Goal: Transaction & Acquisition: Book appointment/travel/reservation

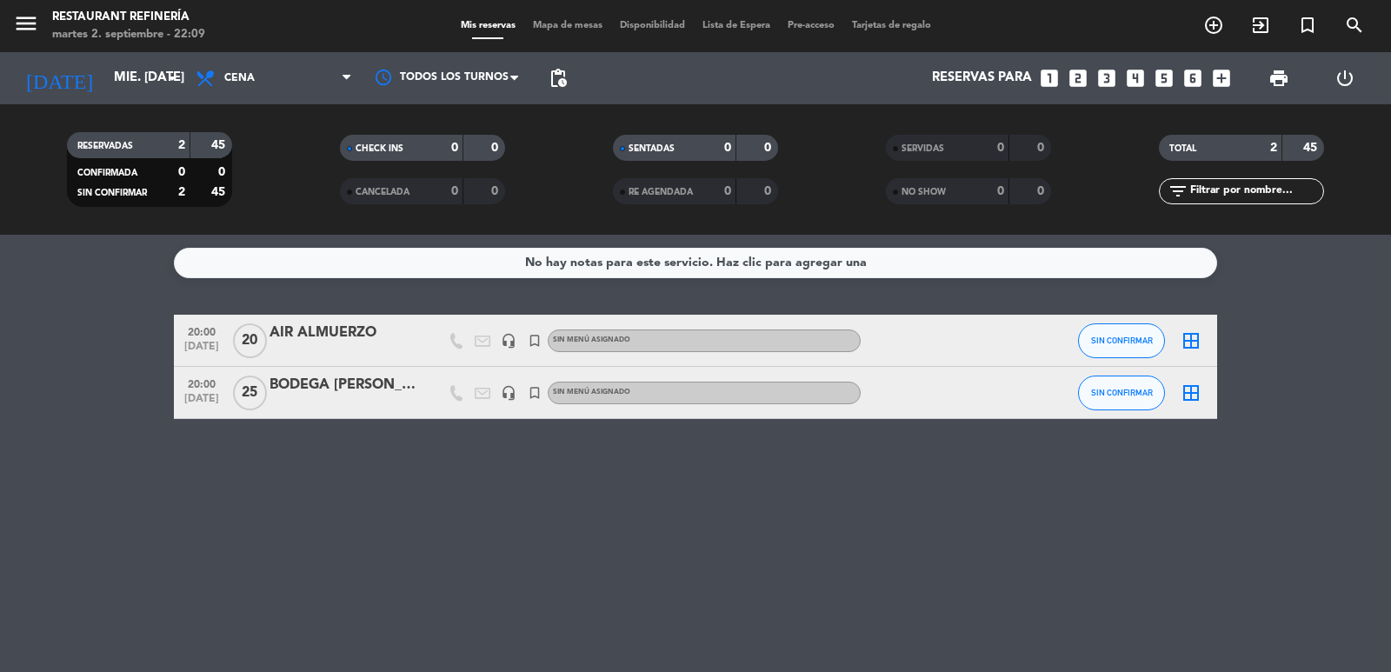
click at [1071, 70] on icon "looks_two" at bounding box center [1078, 78] width 23 height 23
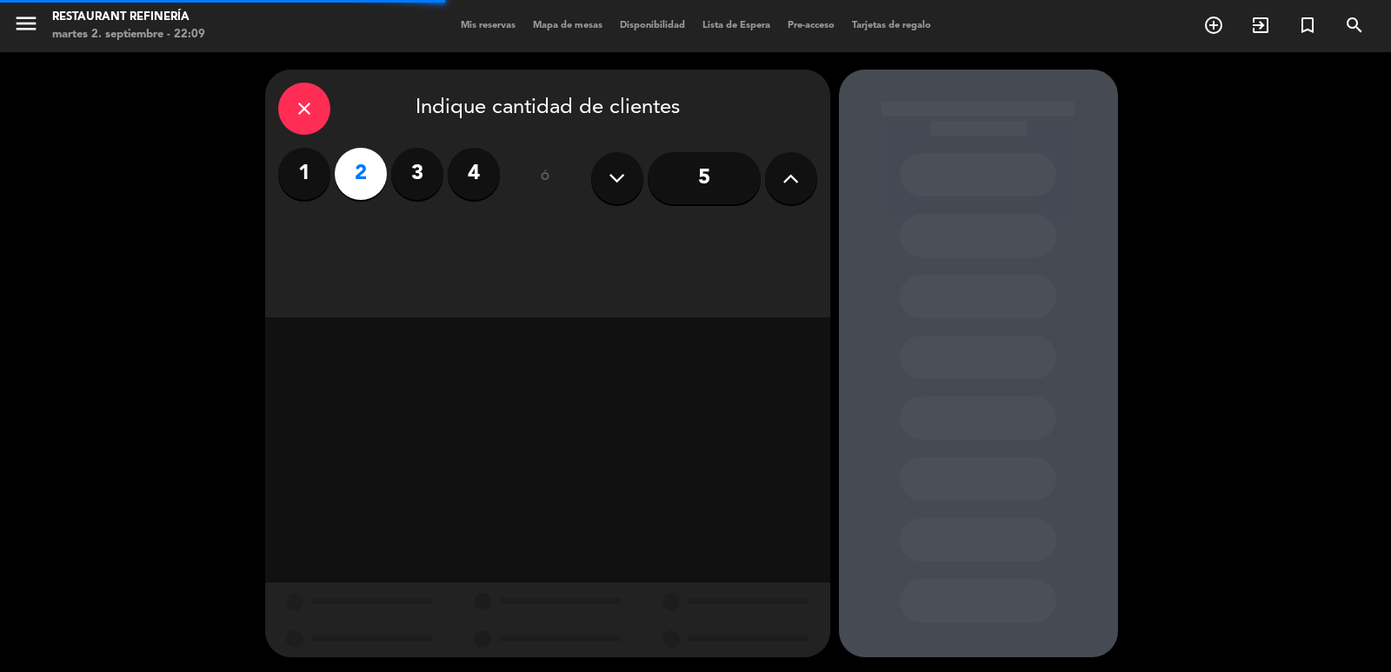
click at [750, 230] on div "close Indique cantidad de clientes 1 2 3 4 ó 5" at bounding box center [547, 194] width 565 height 248
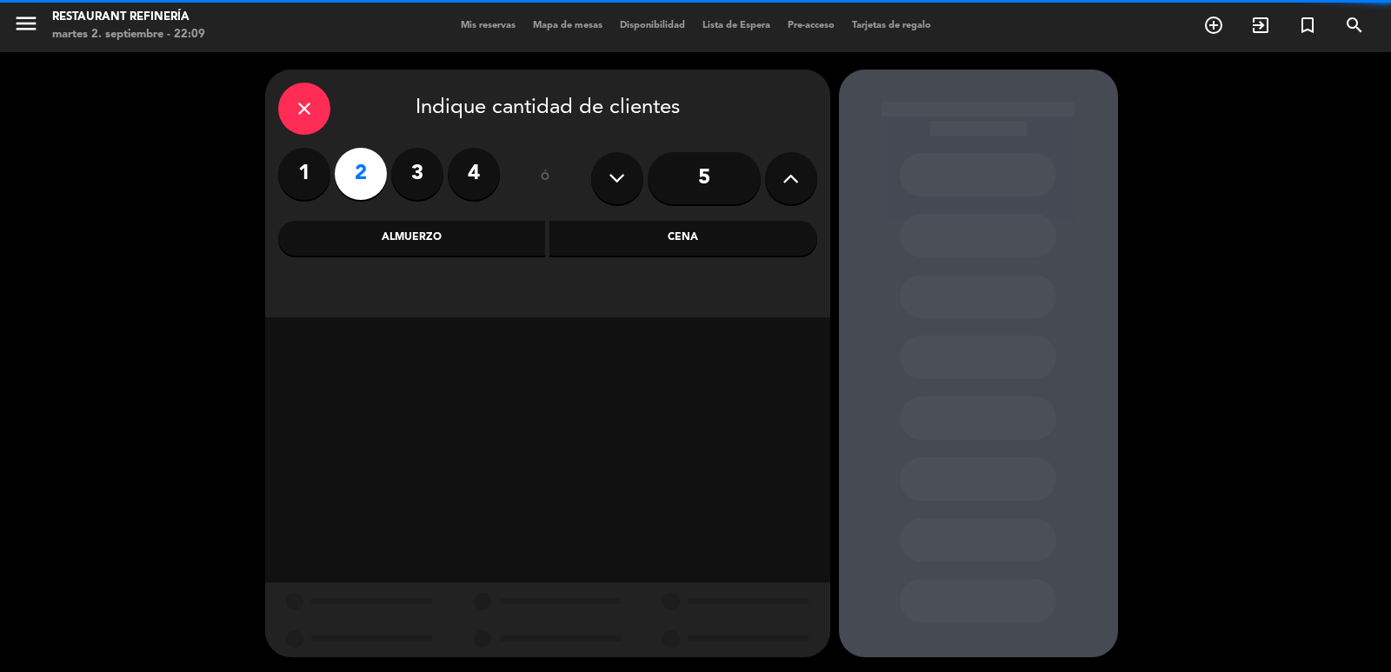
click at [746, 234] on div "Cena" at bounding box center [683, 238] width 268 height 35
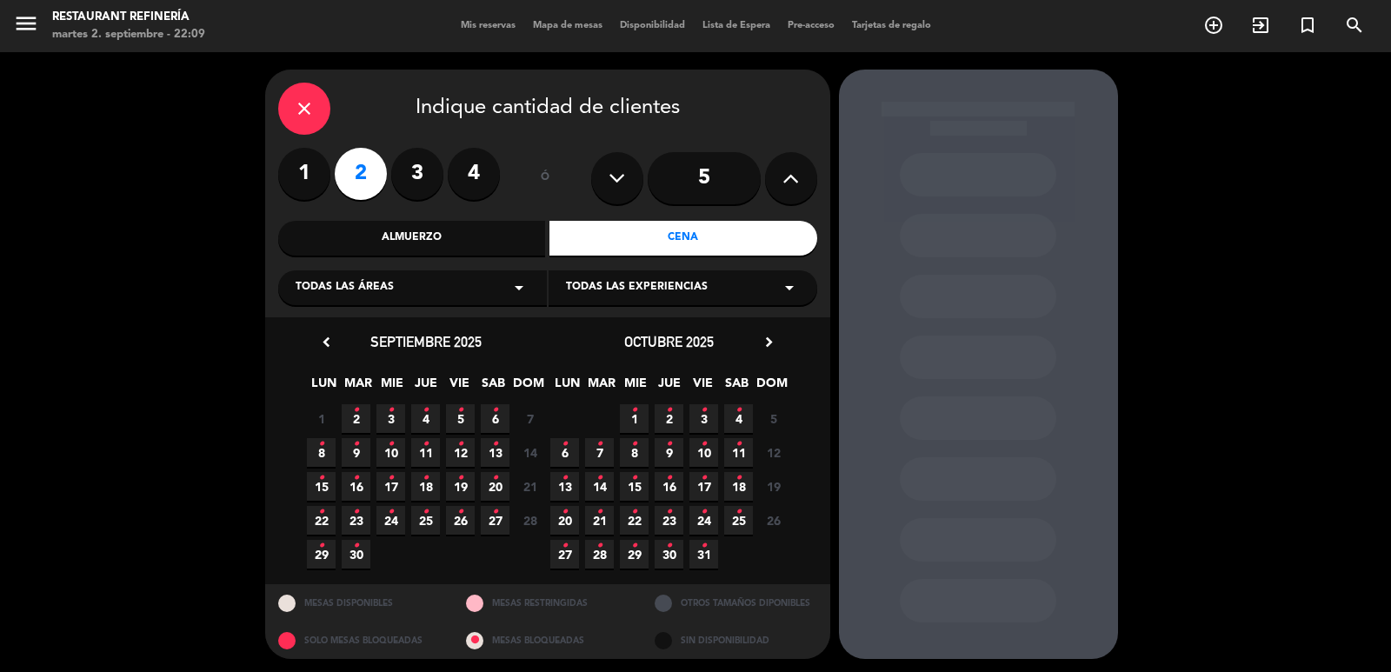
click at [389, 415] on icon "•" at bounding box center [391, 410] width 6 height 28
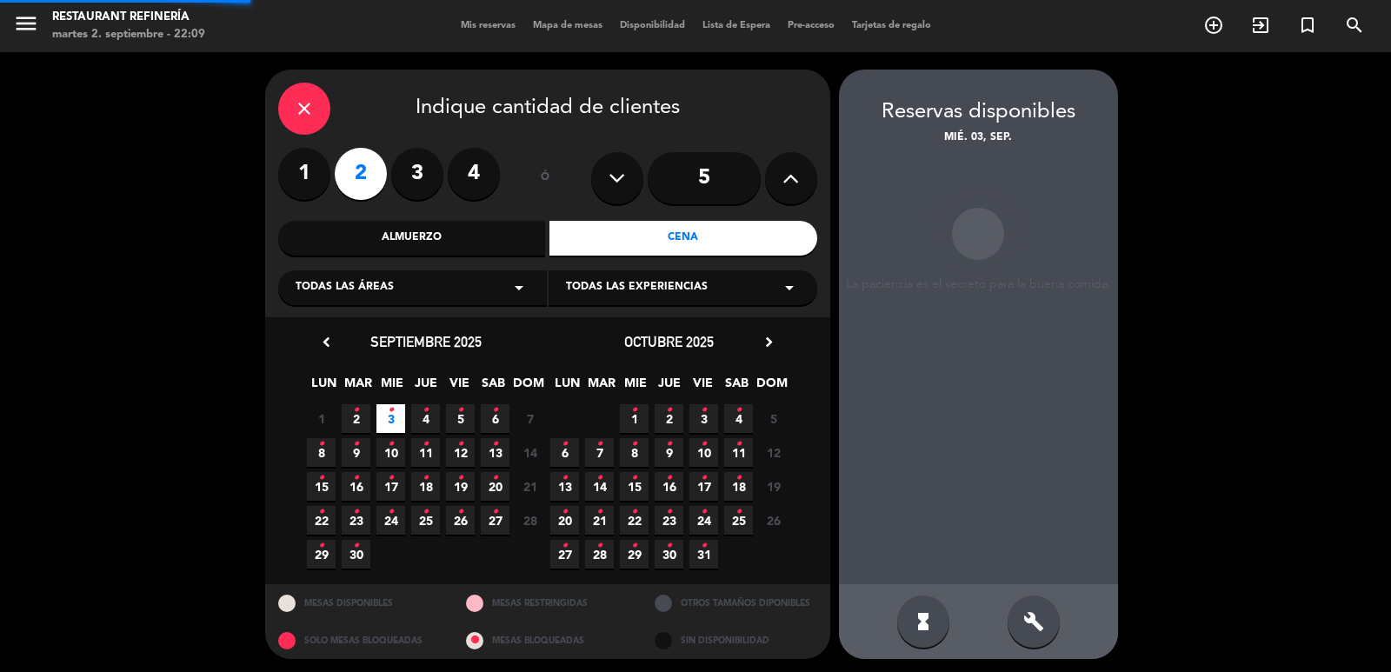
scroll to position [3, 0]
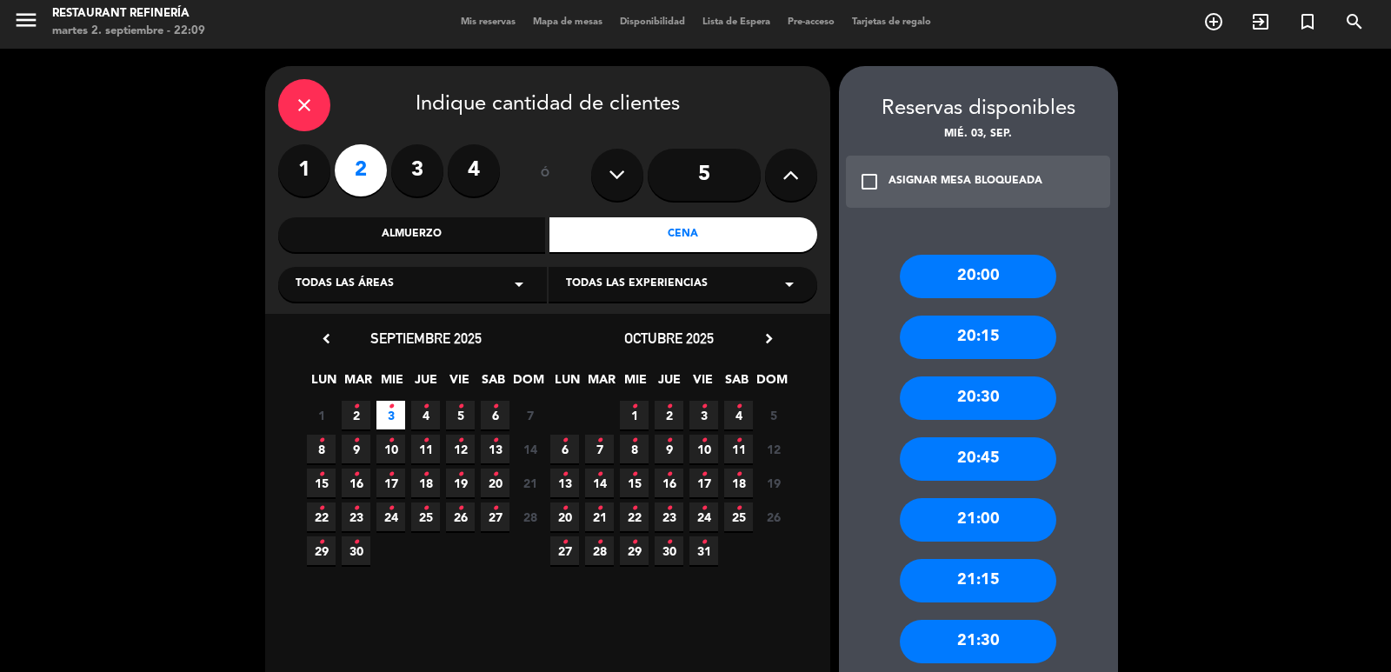
click at [994, 525] on div "21:00" at bounding box center [978, 519] width 156 height 43
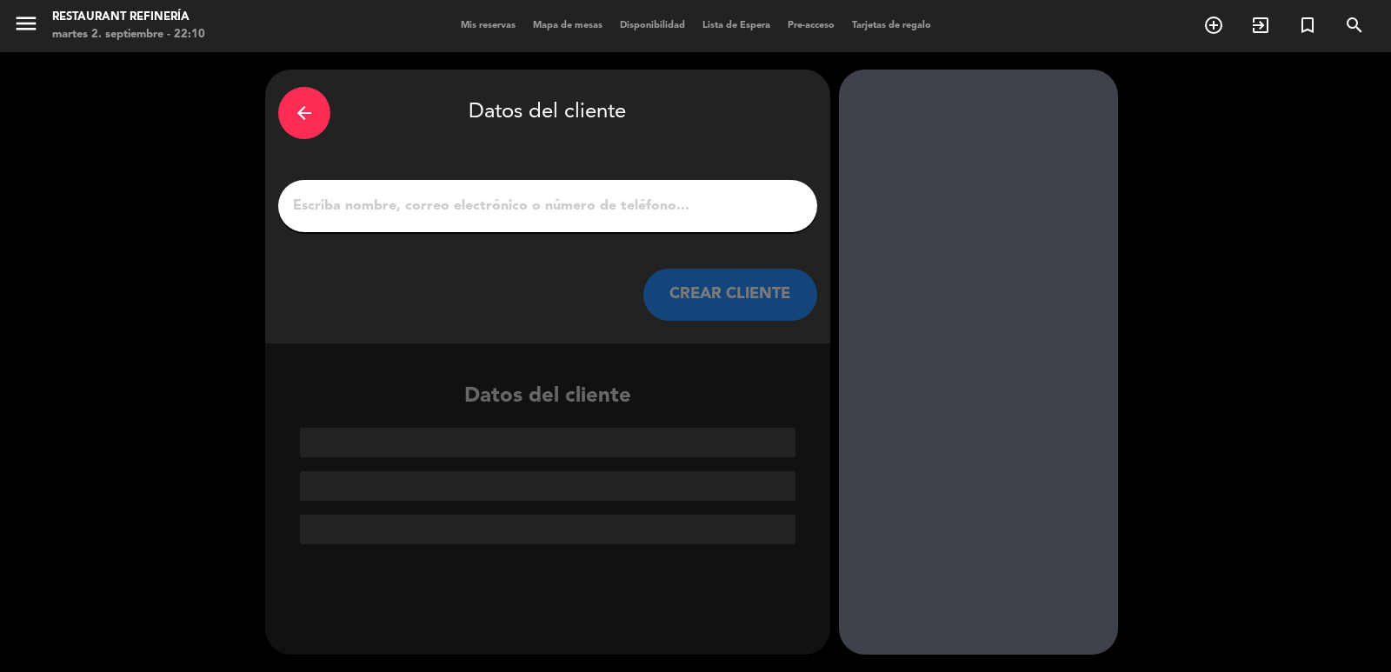
click at [622, 205] on input "1" at bounding box center [547, 206] width 513 height 24
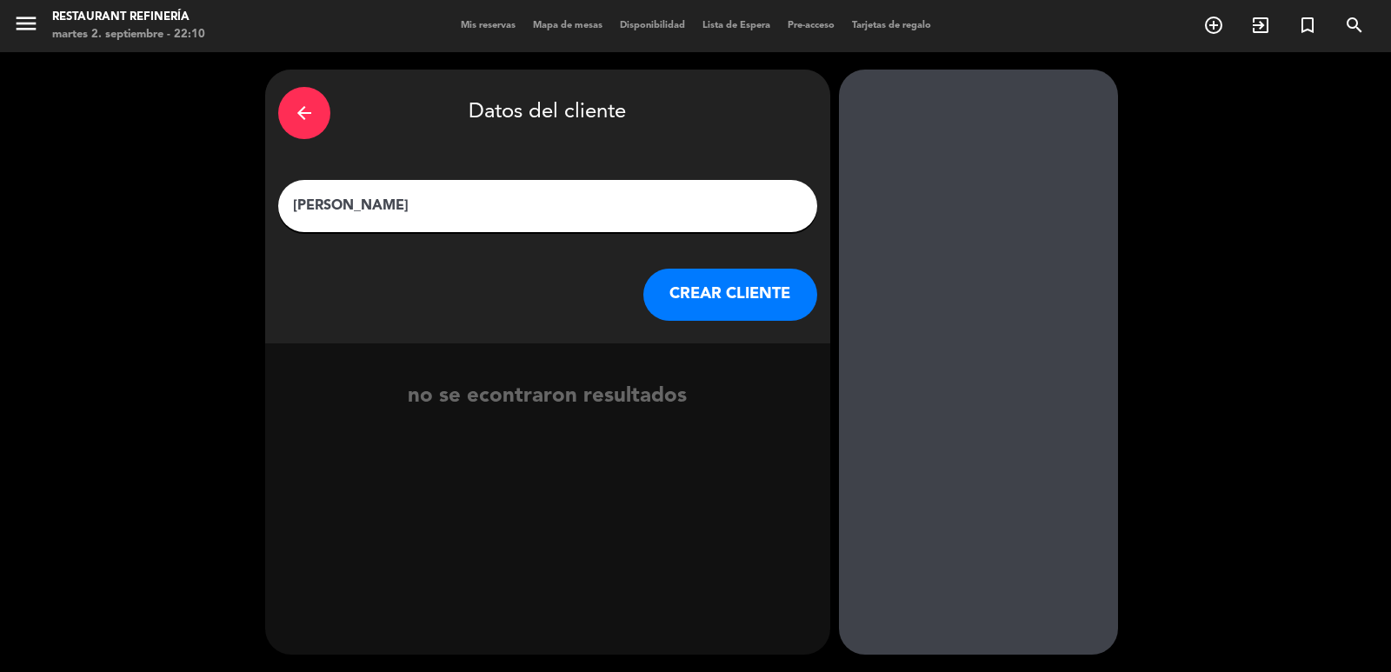
type input "[PERSON_NAME]"
click at [770, 296] on button "CREAR CLIENTE" at bounding box center [730, 295] width 174 height 52
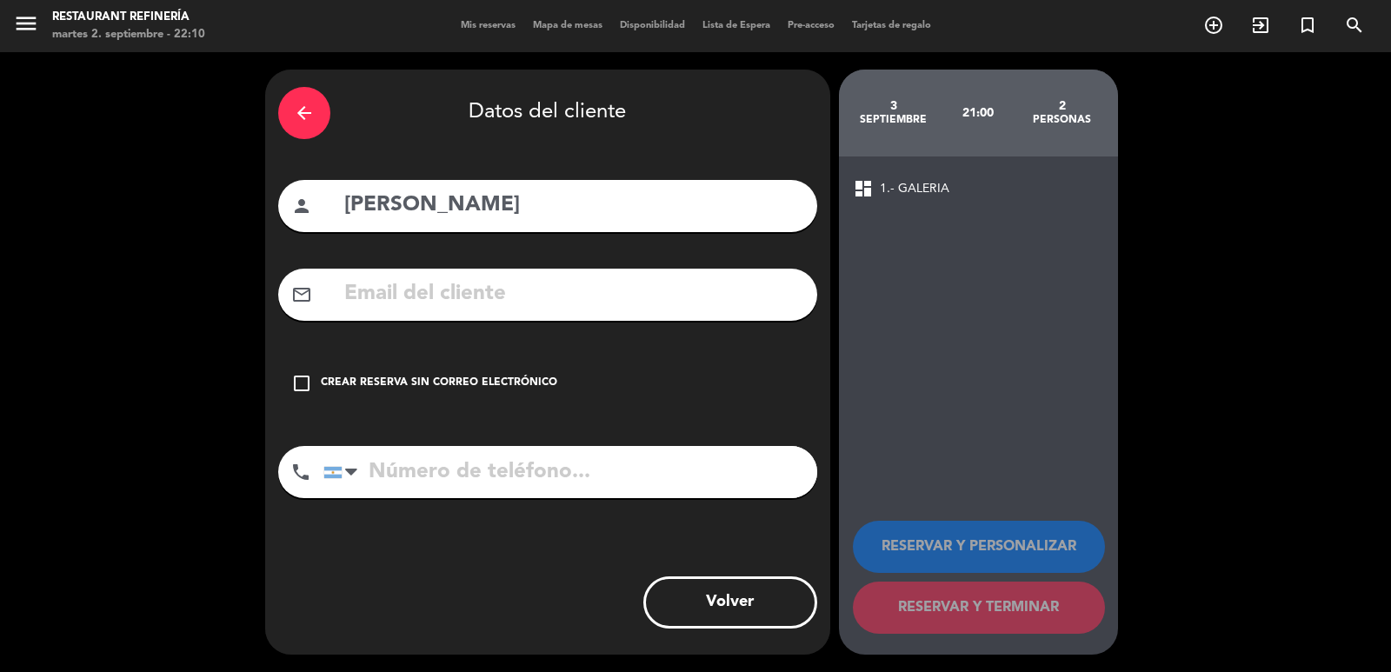
click at [537, 383] on div "Crear reserva sin correo electrónico" at bounding box center [439, 383] width 236 height 17
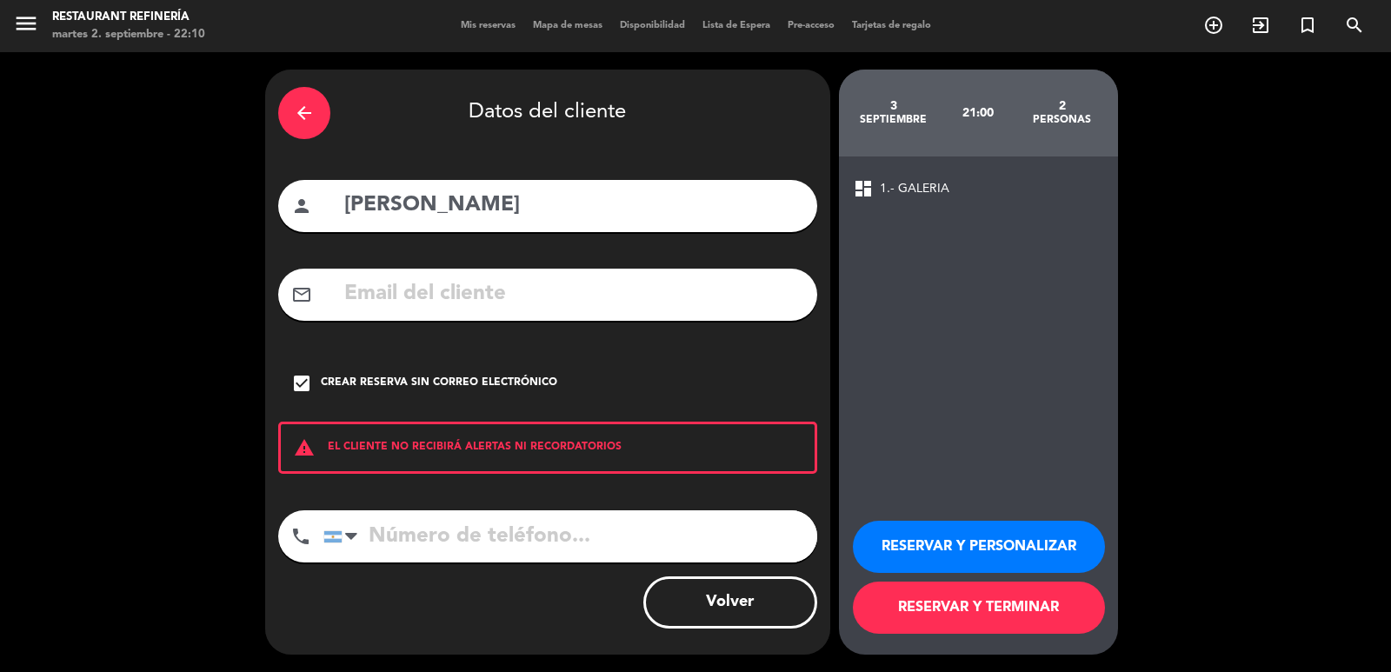
click at [966, 621] on button "RESERVAR Y TERMINAR" at bounding box center [979, 608] width 252 height 52
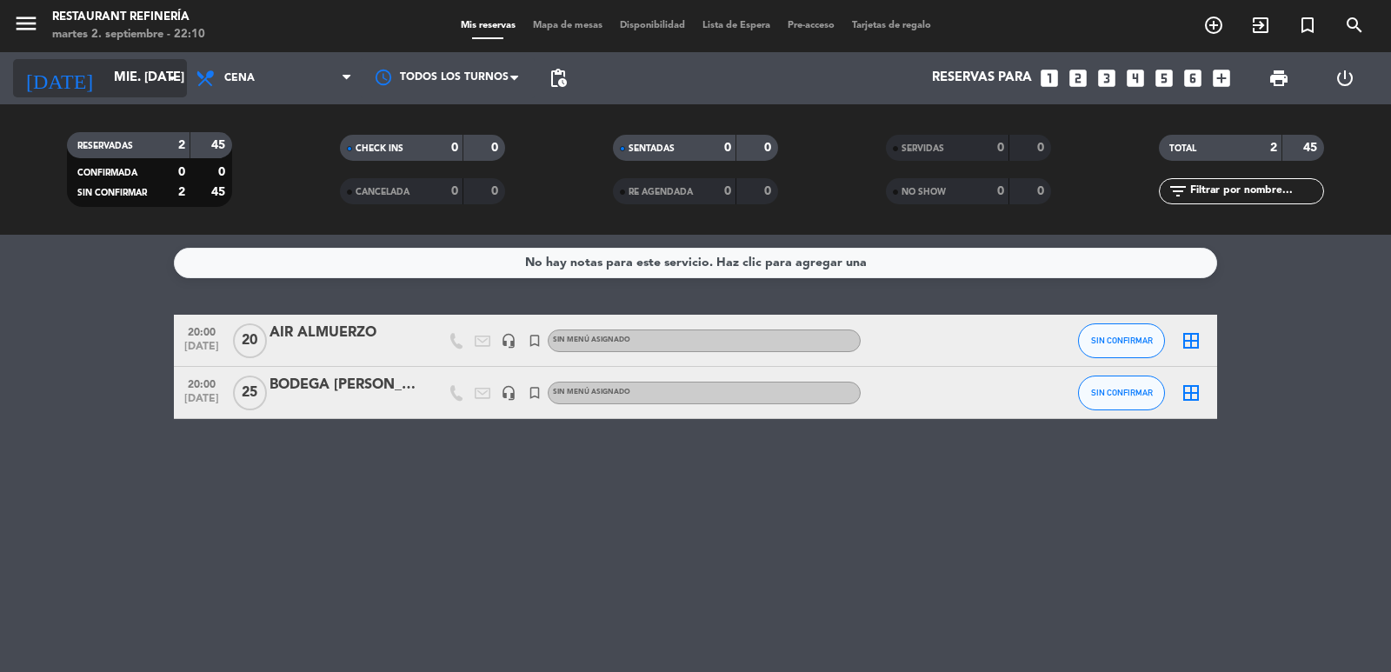
click at [133, 93] on div "[DATE] mié. [DATE] arrow_drop_down" at bounding box center [100, 78] width 174 height 52
click at [131, 87] on input "mié. [DATE]" at bounding box center [189, 78] width 168 height 33
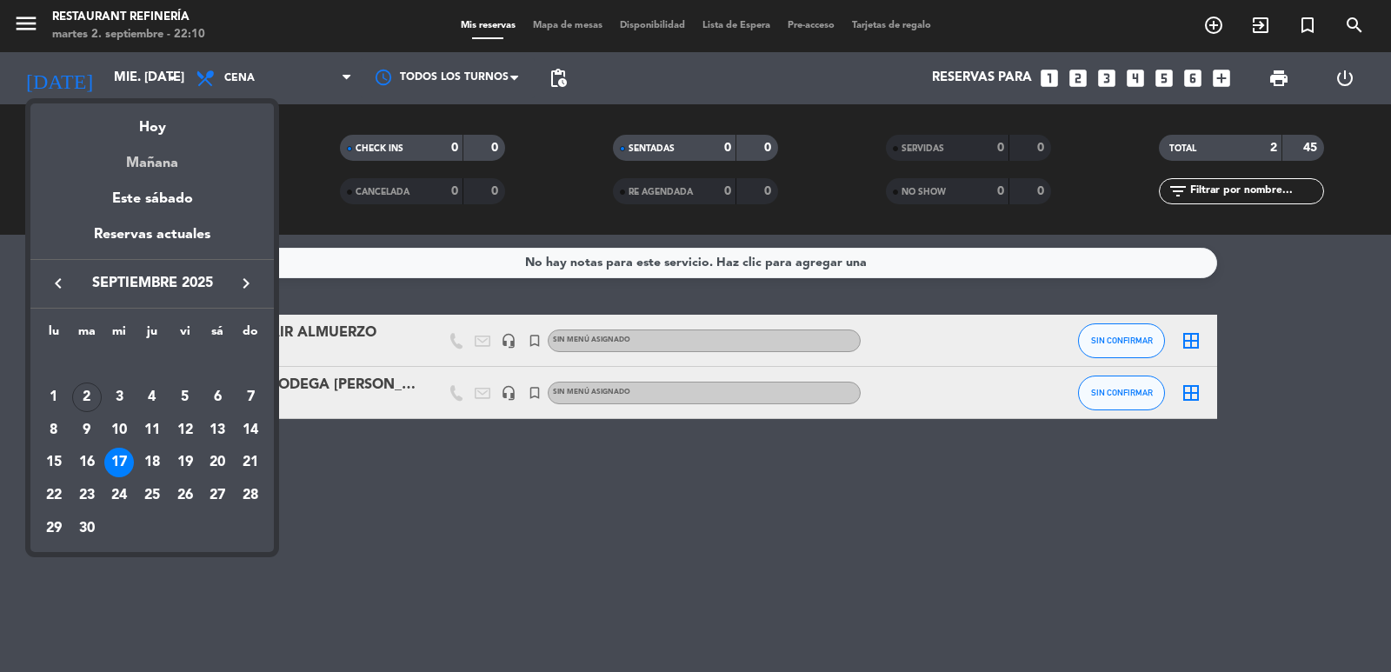
click at [161, 166] on div "Mañana" at bounding box center [151, 157] width 243 height 36
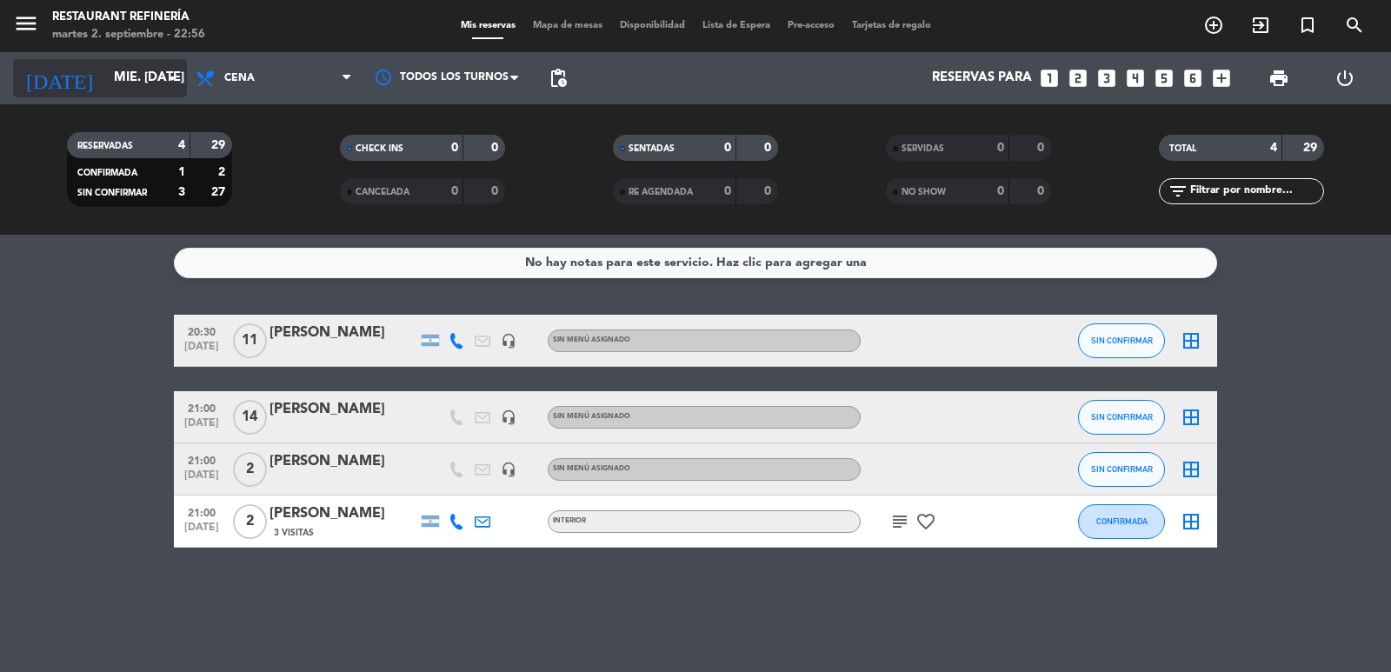
click at [105, 82] on input "mié. [DATE]" at bounding box center [189, 78] width 168 height 33
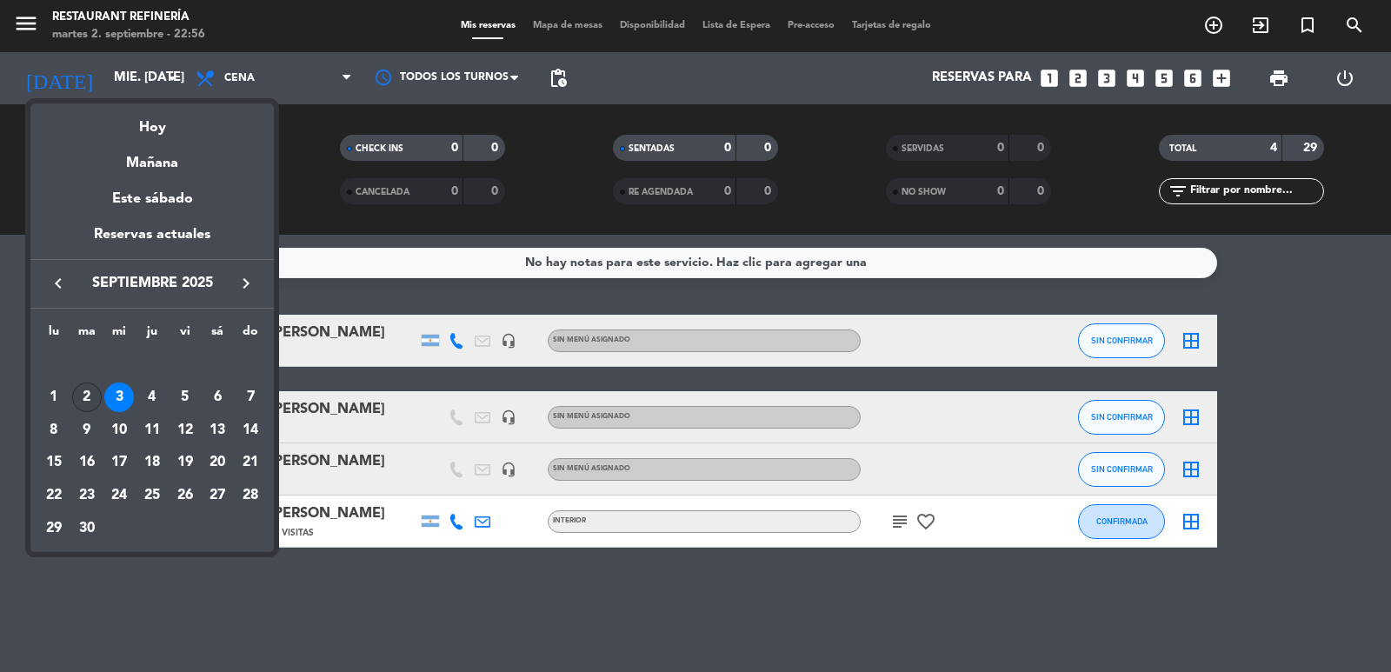
click at [95, 396] on div "2" at bounding box center [87, 398] width 30 height 30
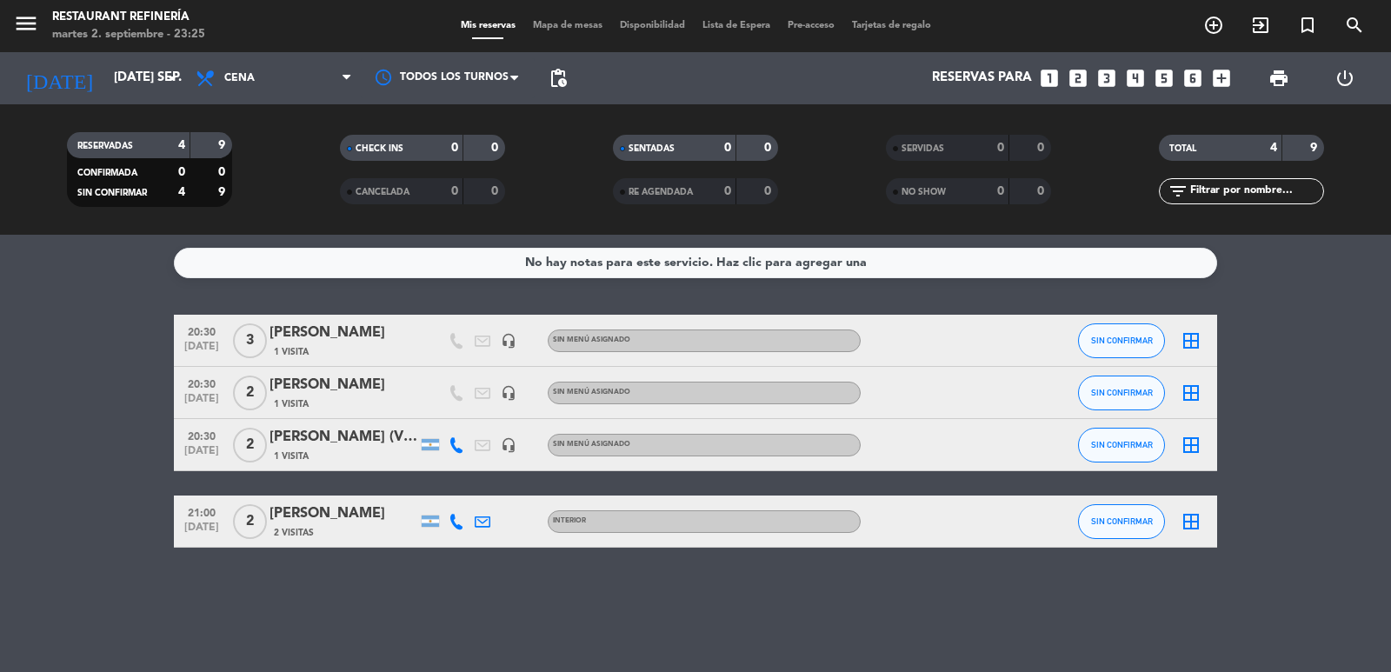
click at [716, 611] on div "No hay notas para este servicio. Haz clic para agregar una 20:30 [DATE] 3 [PERS…" at bounding box center [695, 453] width 1391 height 437
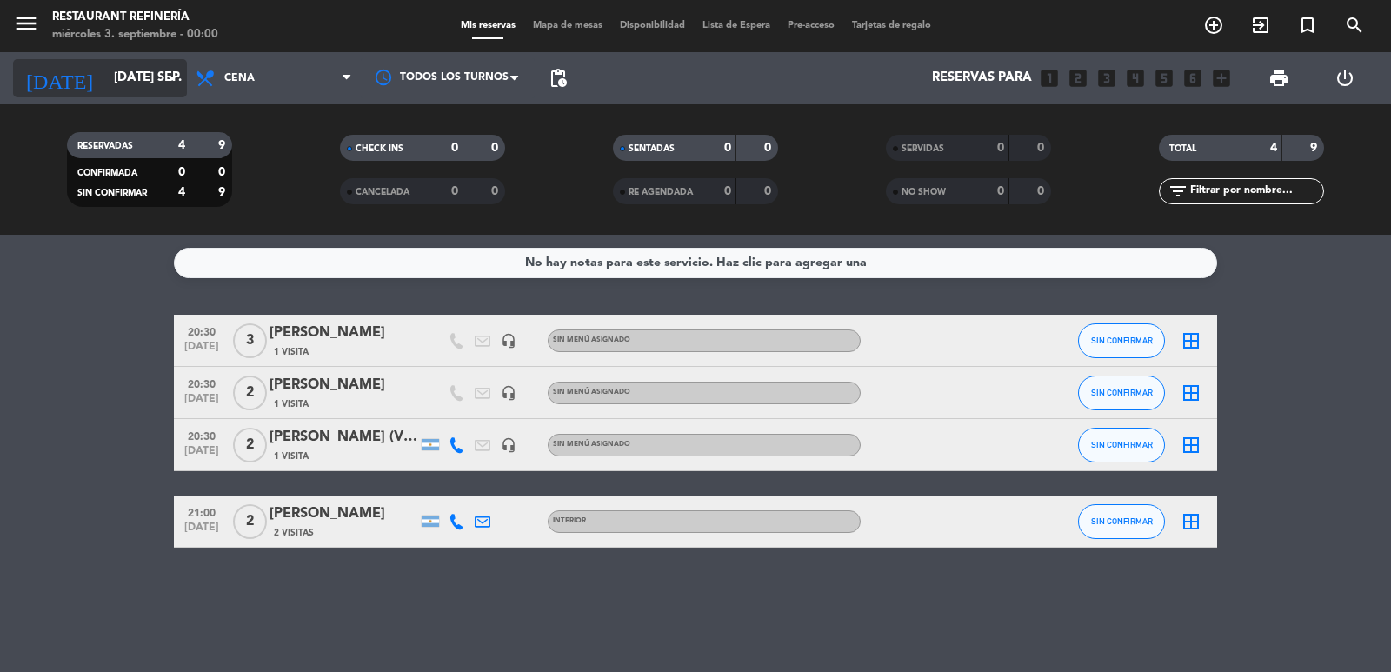
click at [152, 92] on input "[DATE] sep." at bounding box center [189, 78] width 168 height 33
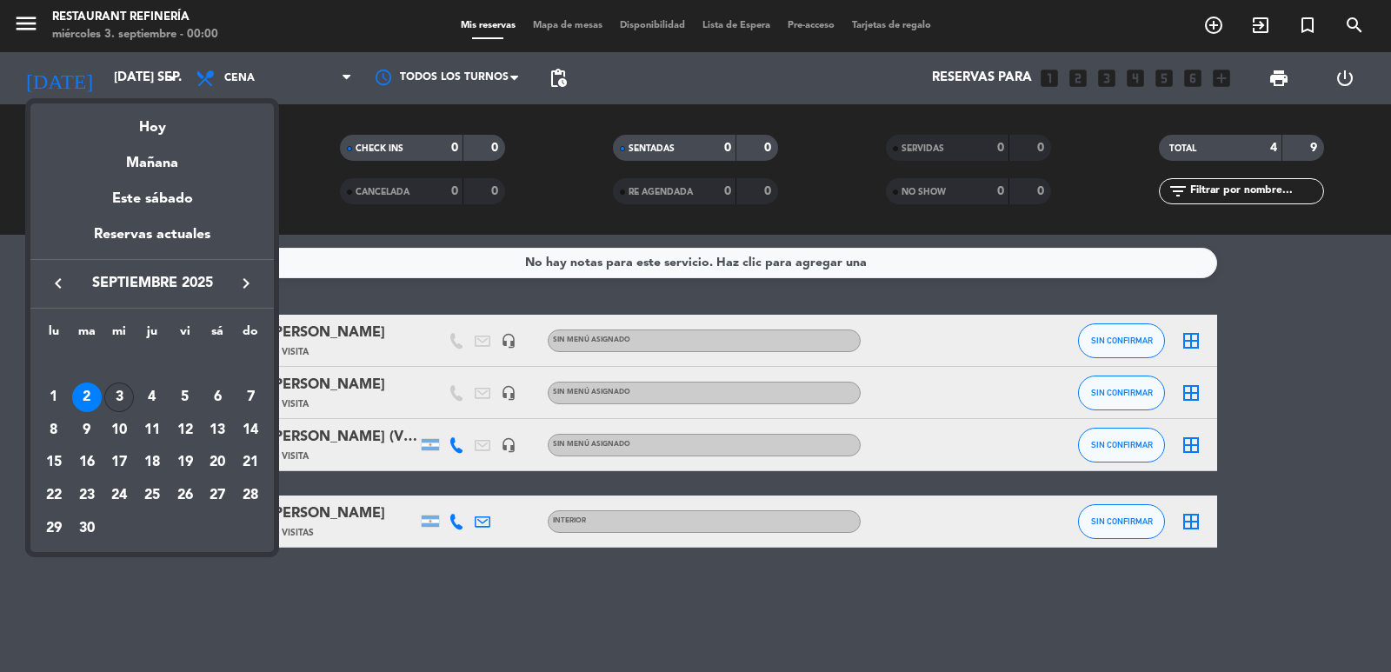
click at [122, 396] on div "3" at bounding box center [119, 398] width 30 height 30
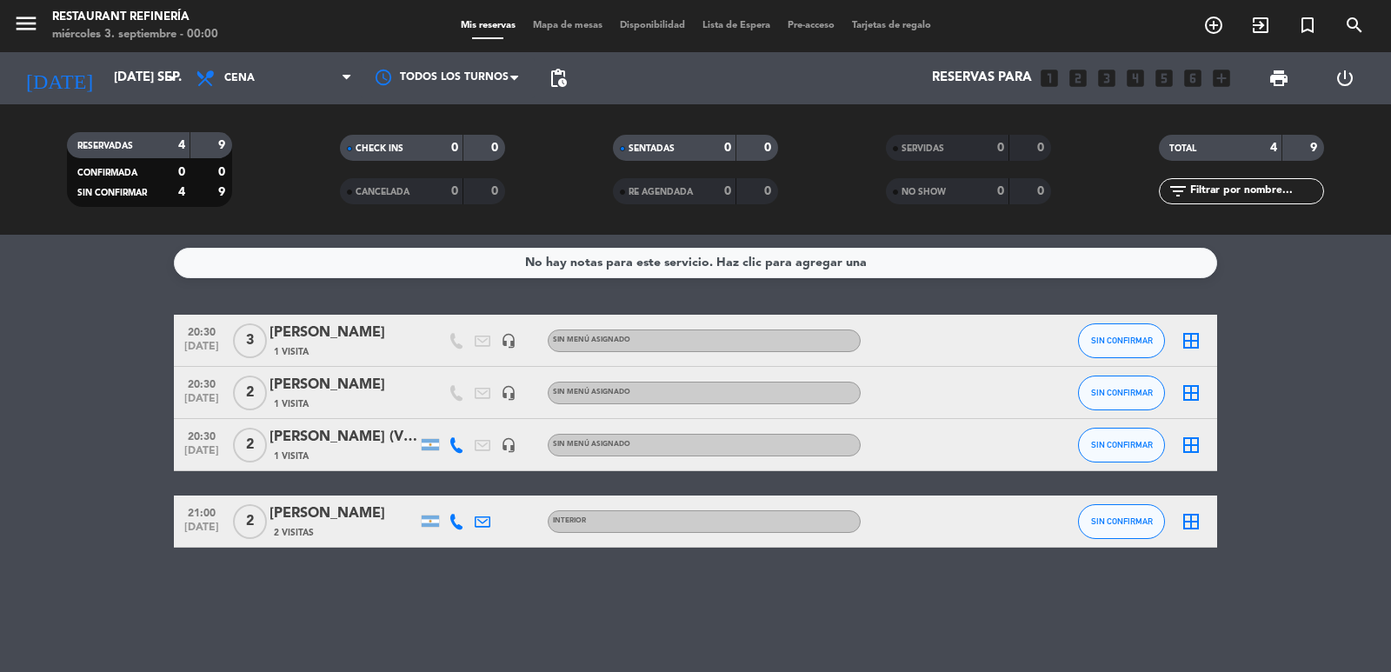
type input "mié. [DATE]"
